Goal: Transaction & Acquisition: Book appointment/travel/reservation

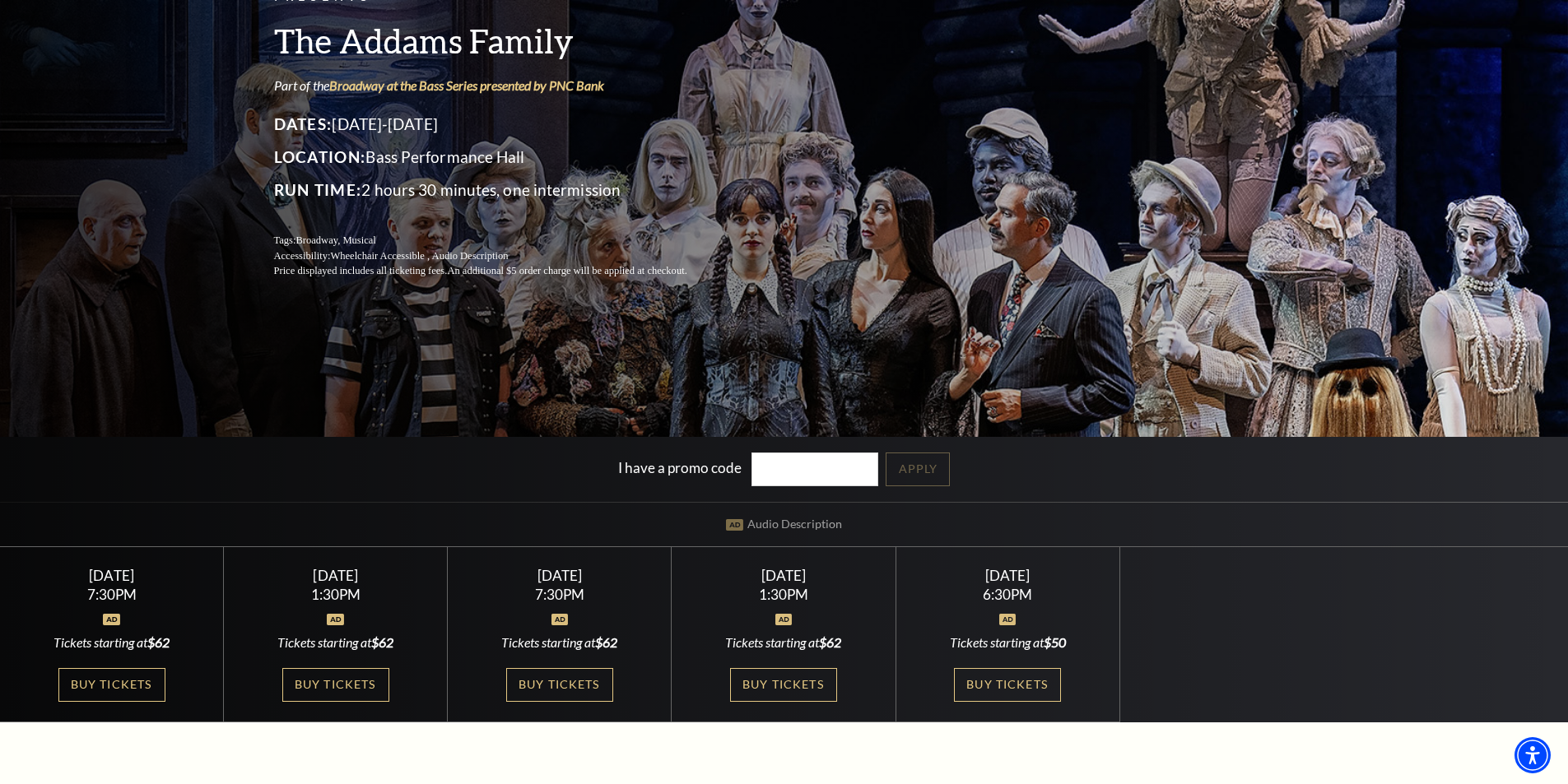
scroll to position [247, 0]
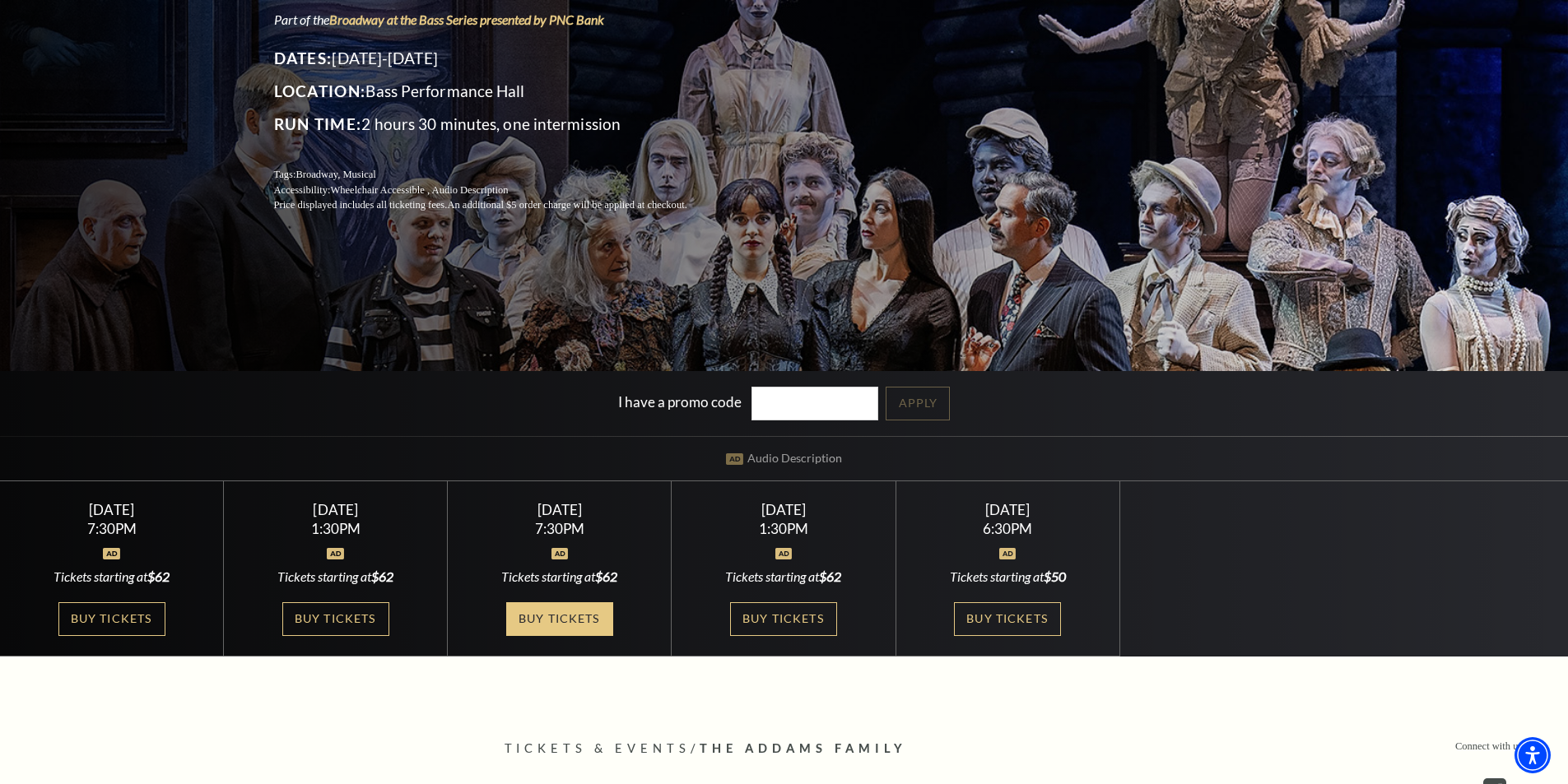
click at [567, 618] on link "Buy Tickets" at bounding box center [559, 618] width 107 height 33
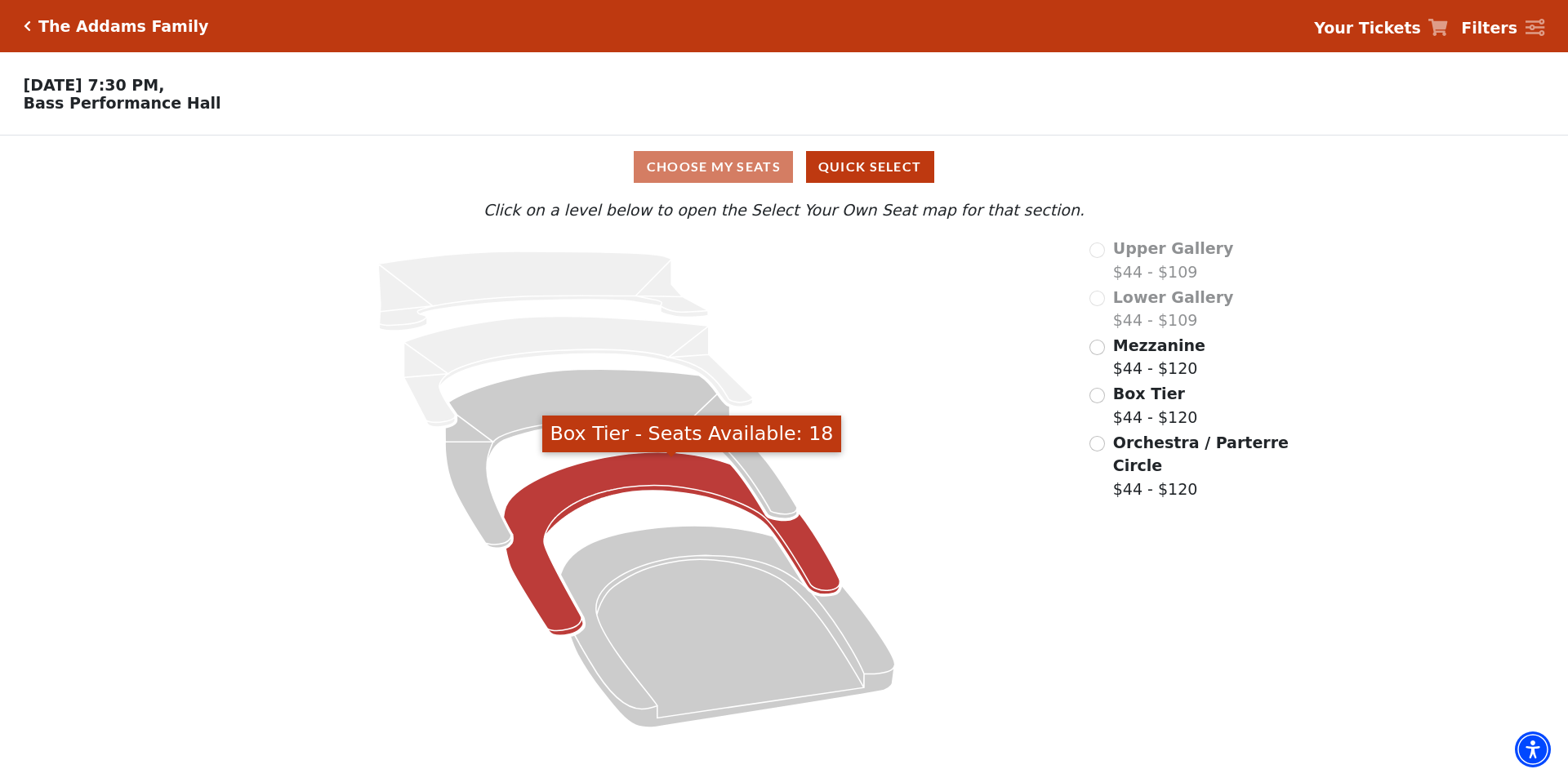
click at [592, 493] on icon "Box Tier - Seats Available: 18" at bounding box center [672, 544] width 337 height 184
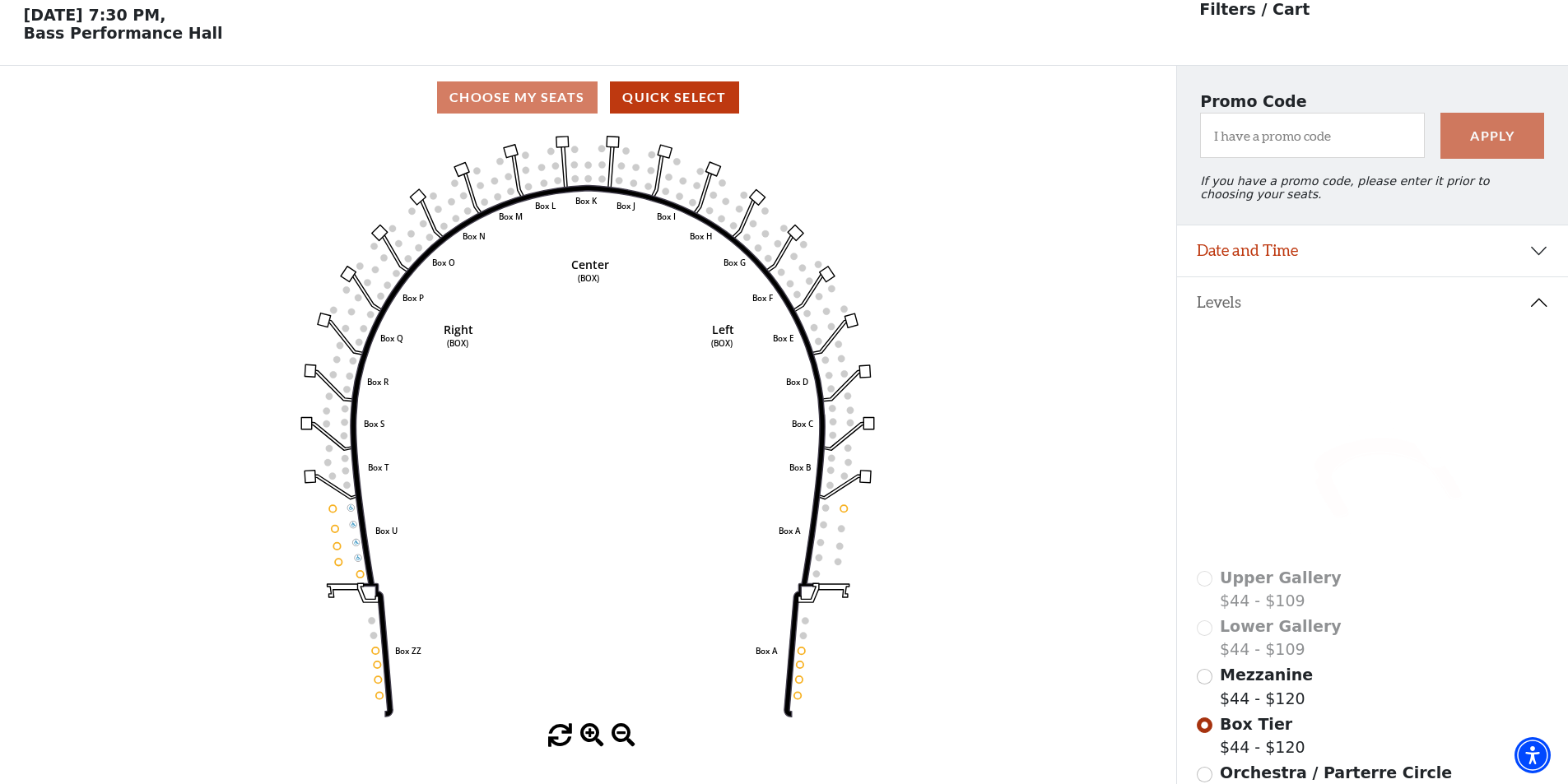
scroll to position [77, 0]
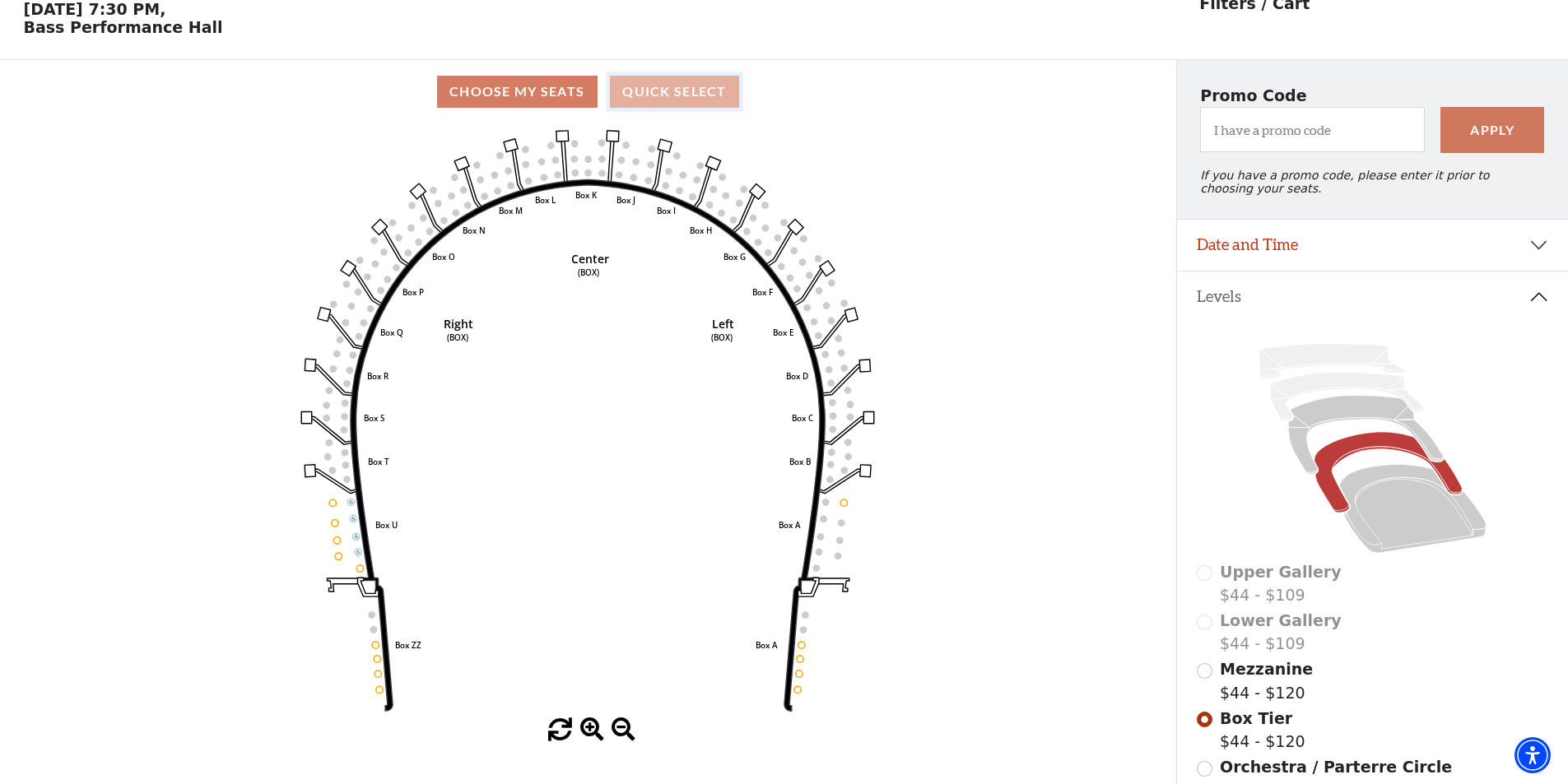
click at [659, 97] on button "Quick Select" at bounding box center [674, 92] width 129 height 32
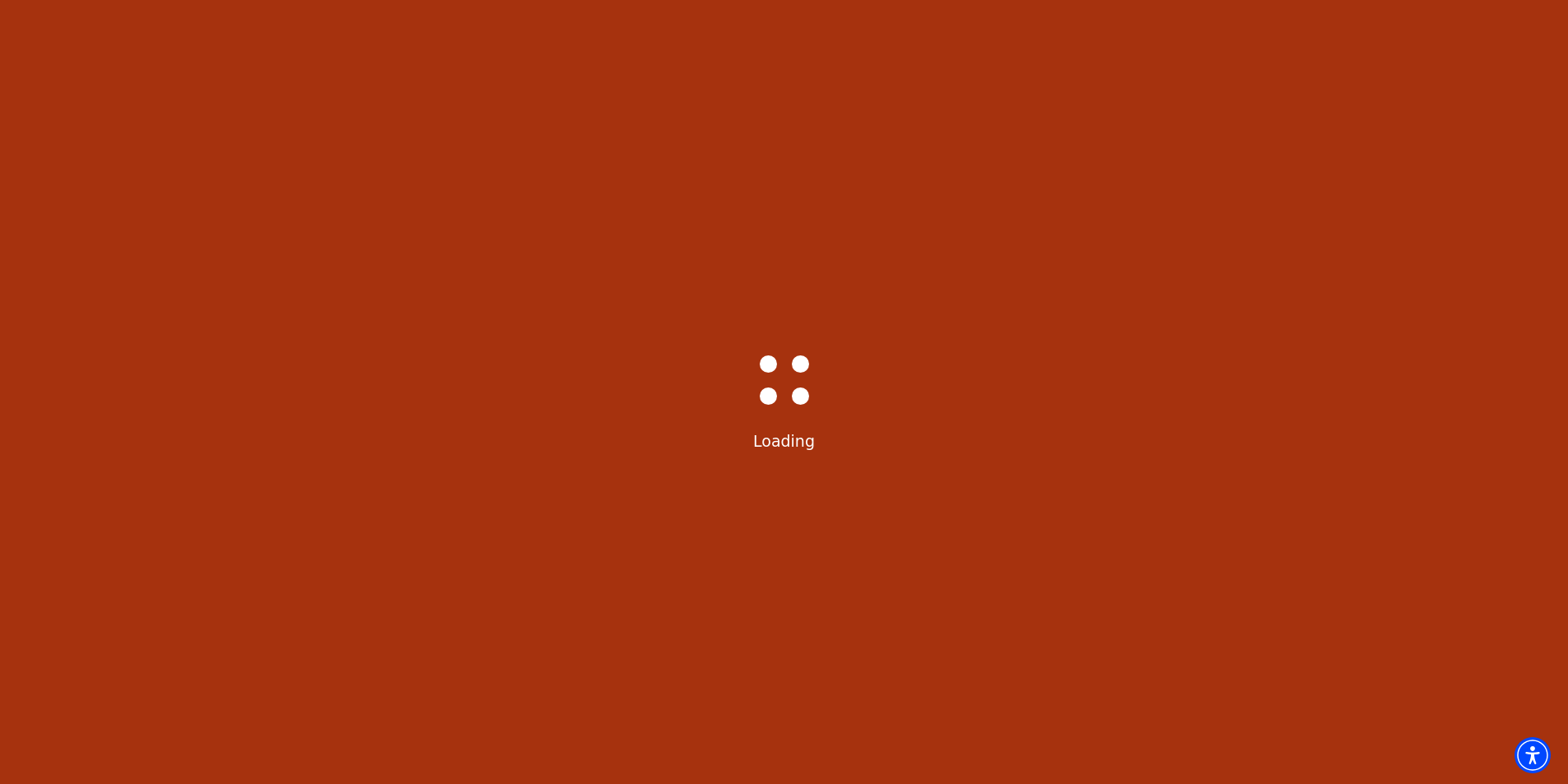
select select "6292"
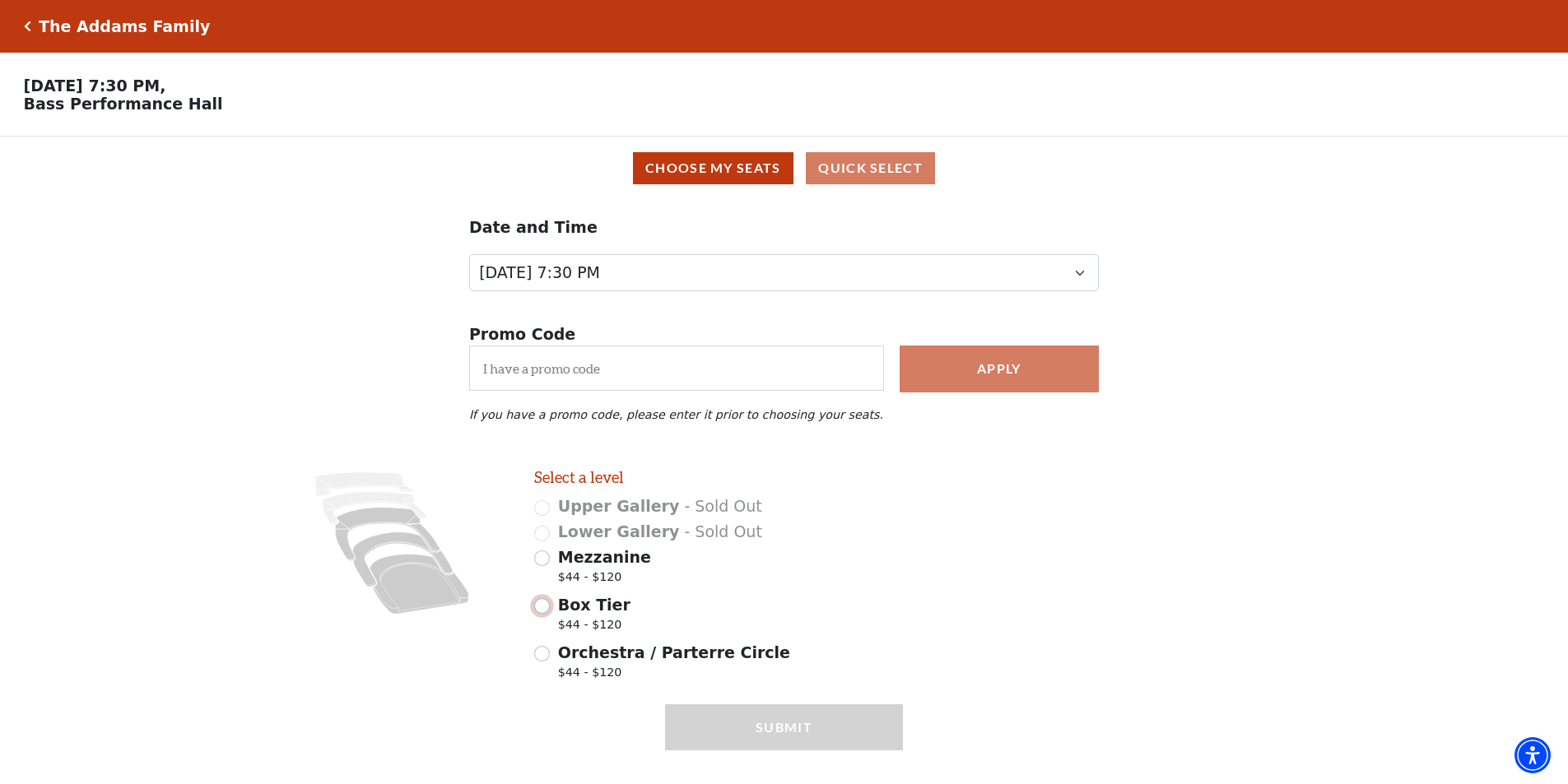
click at [545, 613] on input "Box Tier $44 - $120" at bounding box center [542, 606] width 15 height 15
radio input "true"
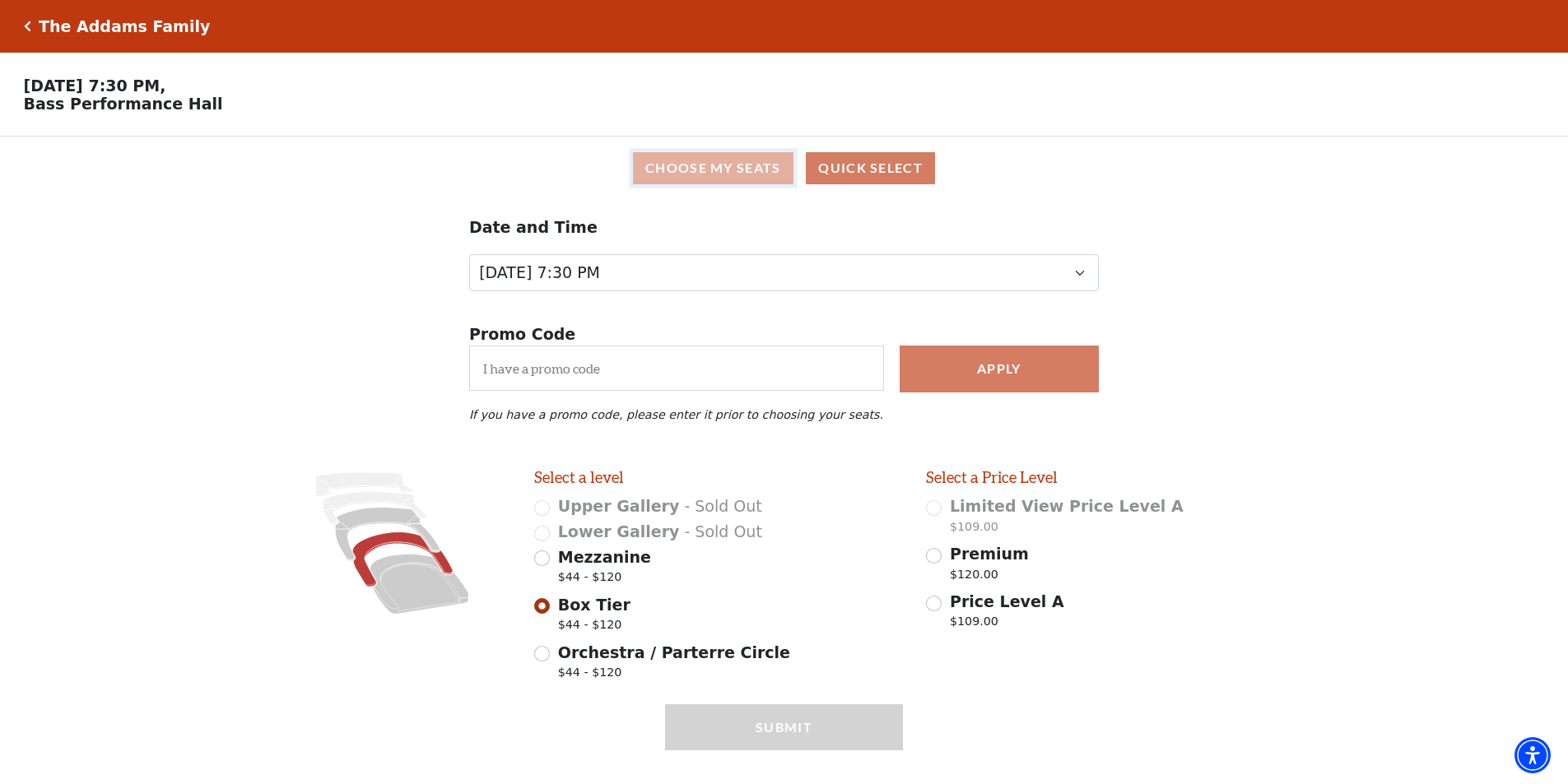
click at [686, 174] on button "Choose My Seats" at bounding box center [714, 168] width 161 height 32
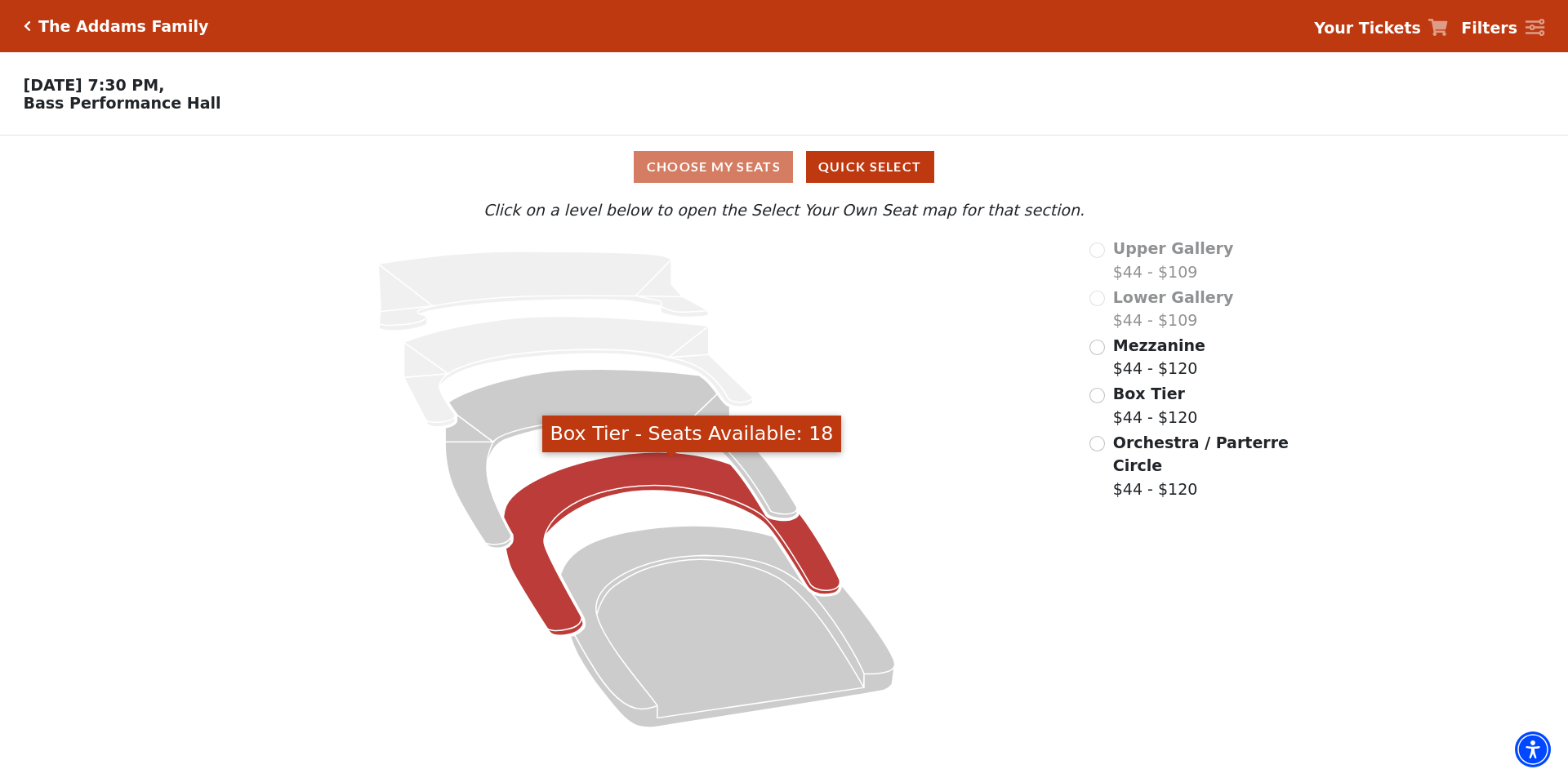
click at [624, 483] on icon "Box Tier - Seats Available: 18" at bounding box center [672, 544] width 337 height 184
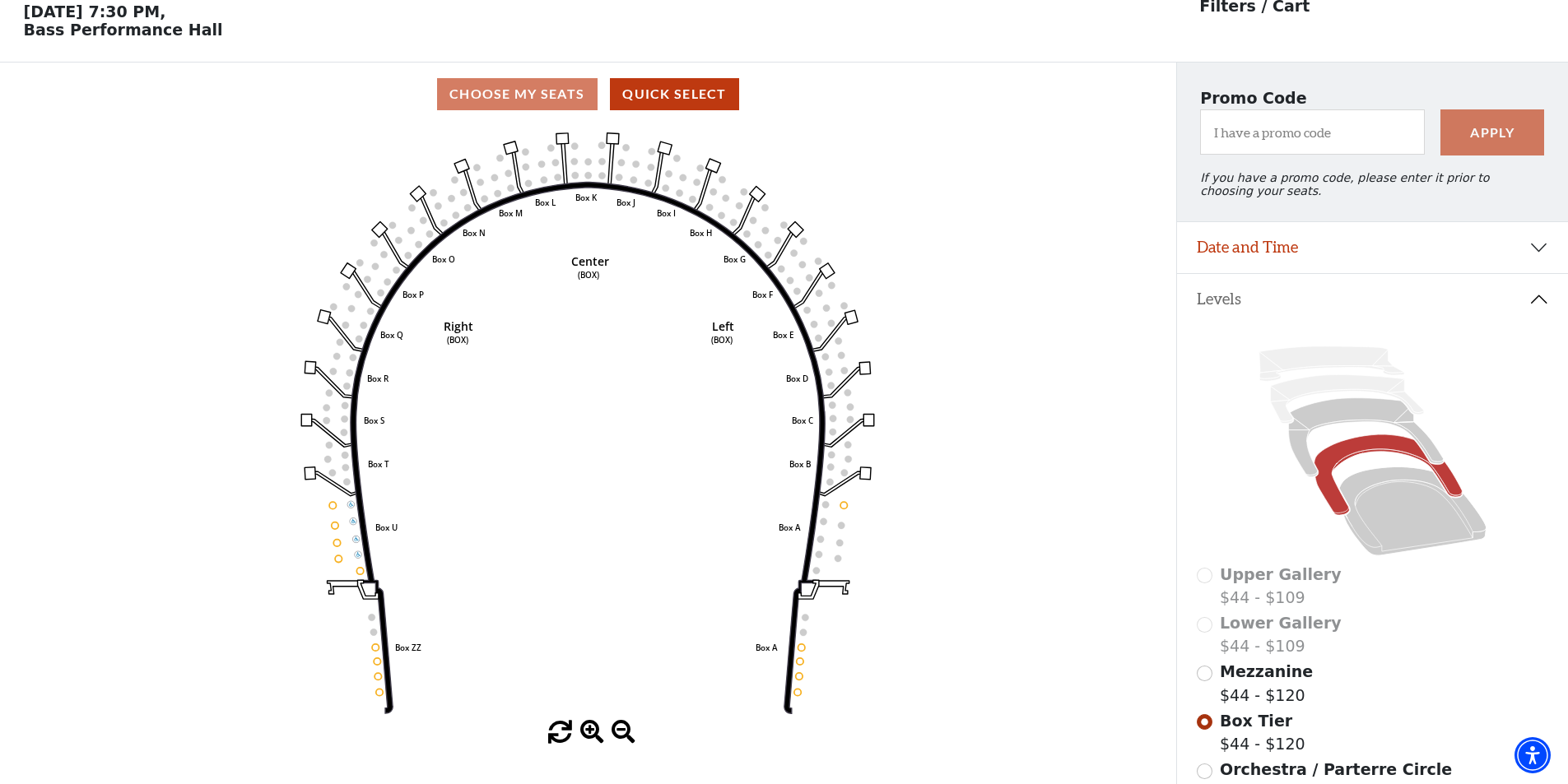
scroll to position [77, 0]
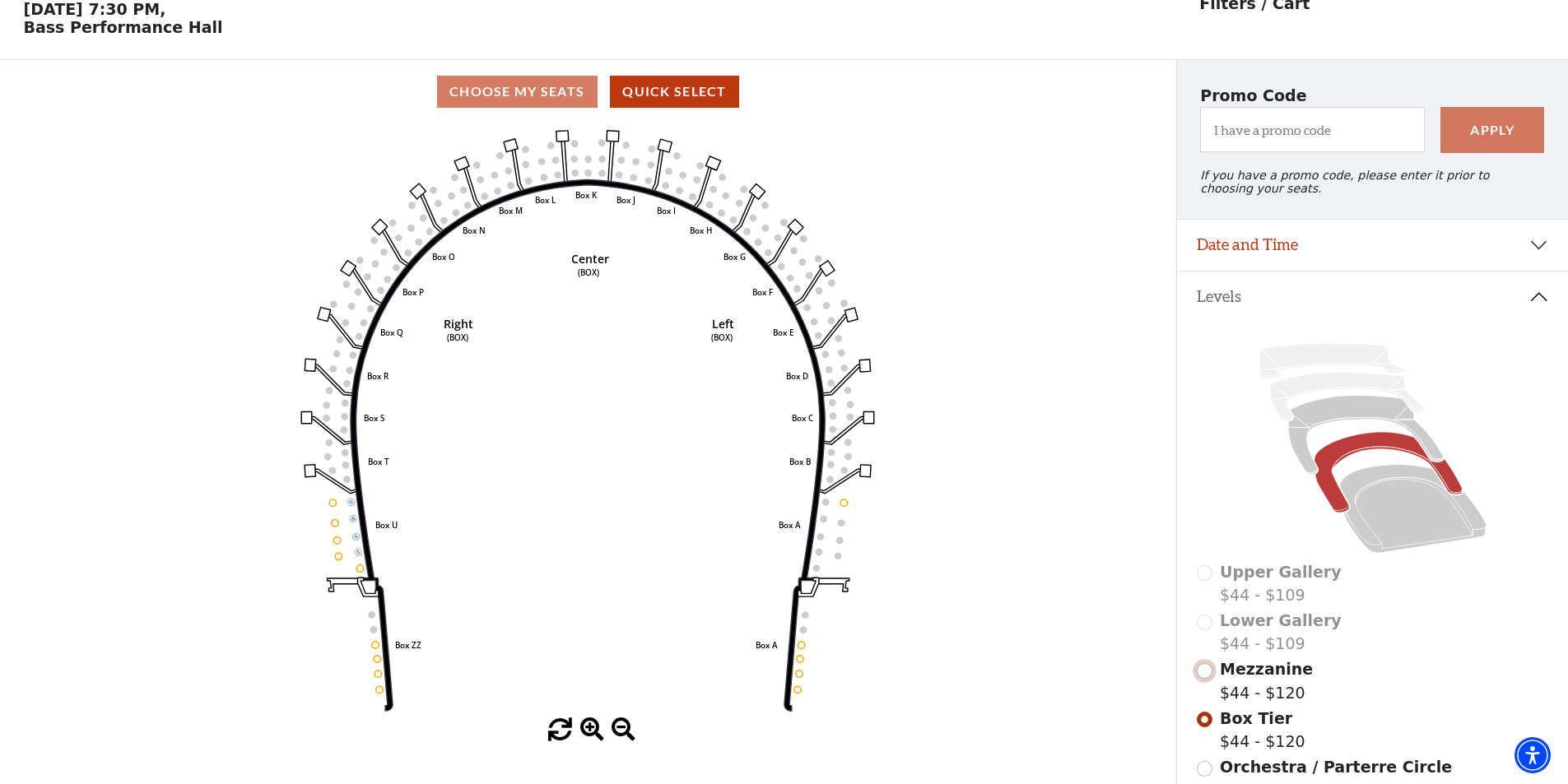
click at [1203, 678] on input "Mezzanine$44 - $120\a" at bounding box center [1204, 670] width 15 height 15
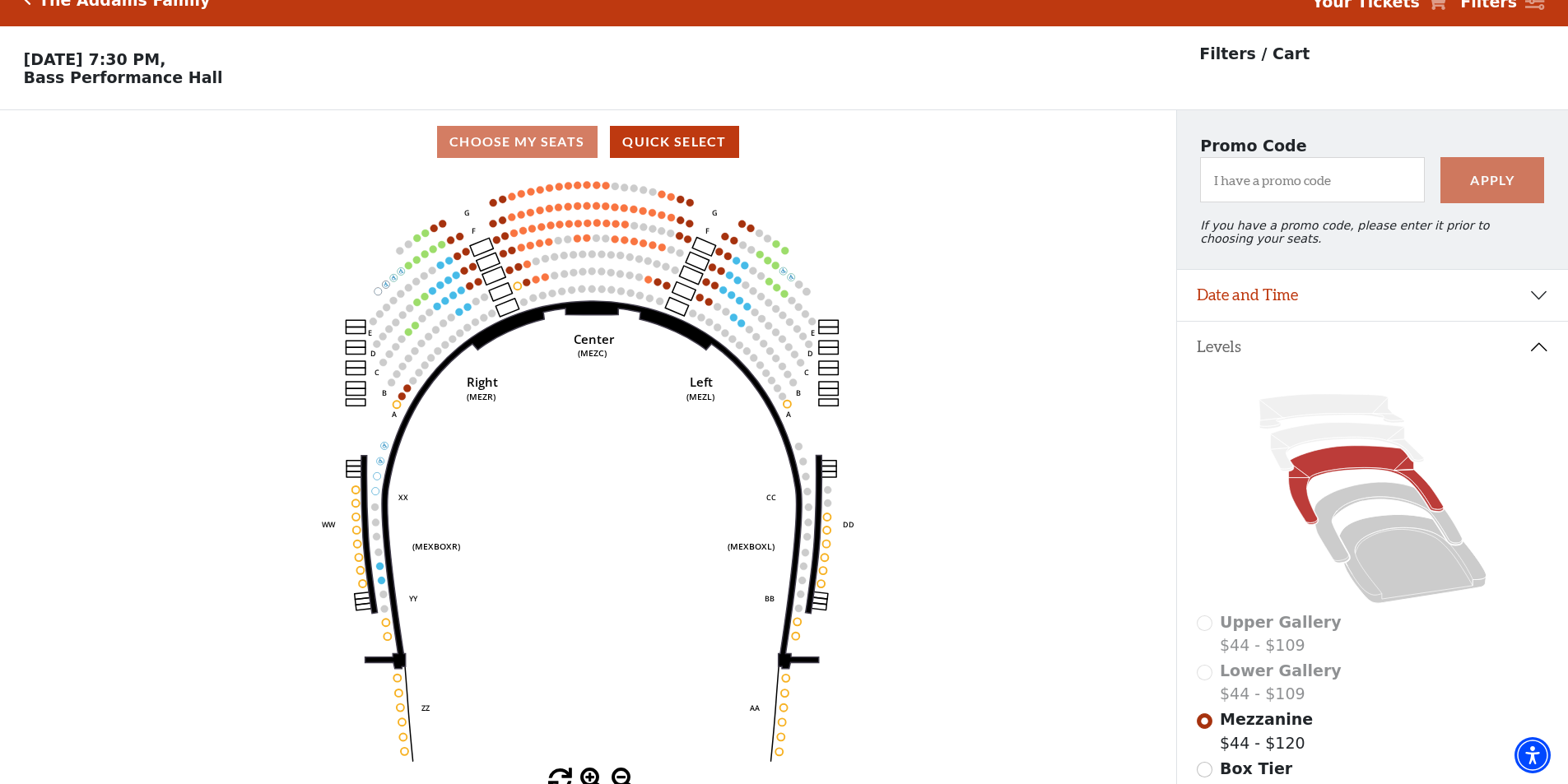
scroll to position [0, 0]
